Goal: Find specific page/section: Find specific page/section

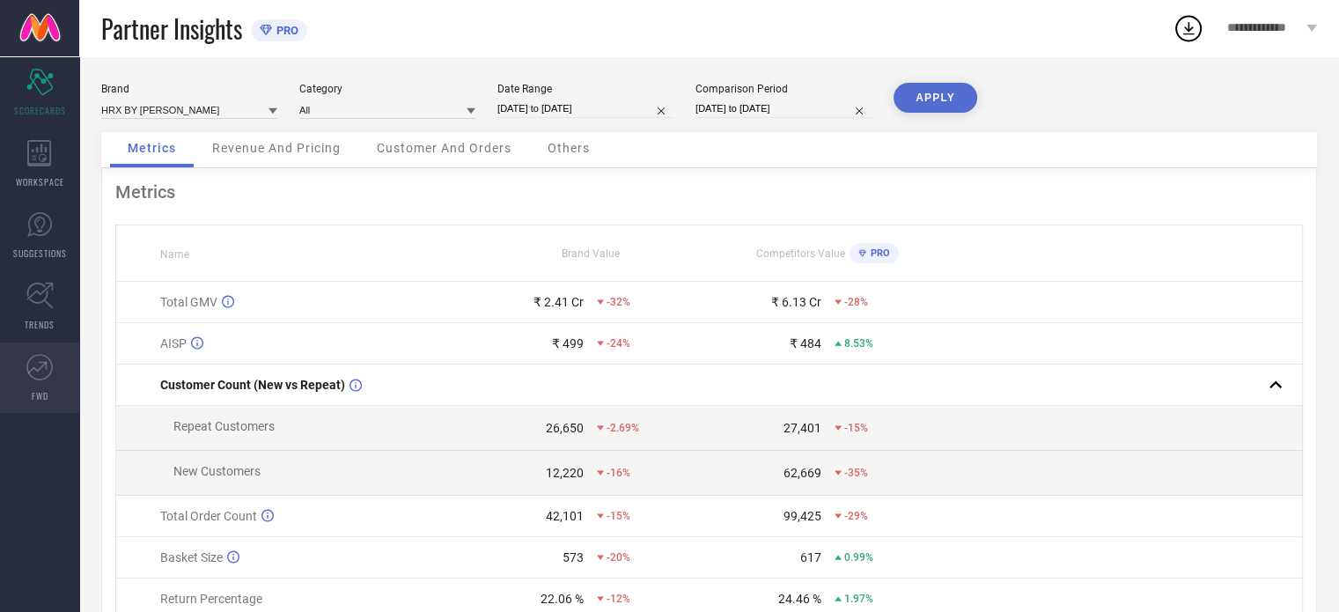
click at [46, 362] on icon at bounding box center [43, 365] width 8 height 8
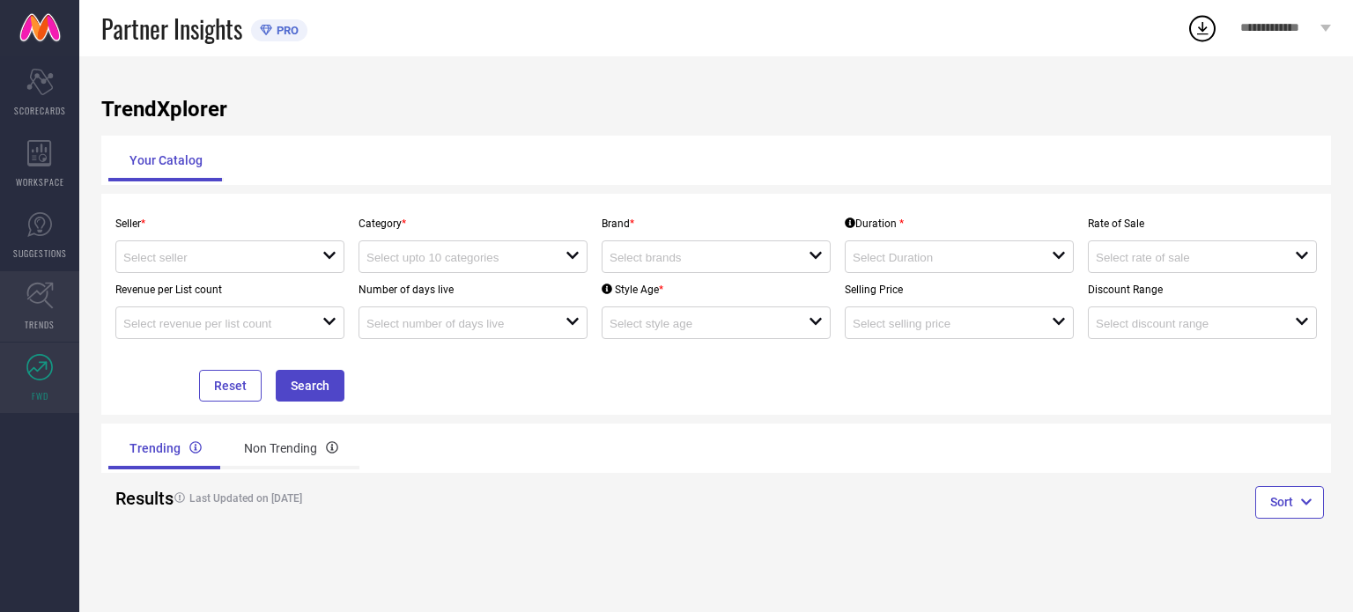
click at [48, 300] on icon at bounding box center [39, 295] width 27 height 27
